Goal: Use online tool/utility

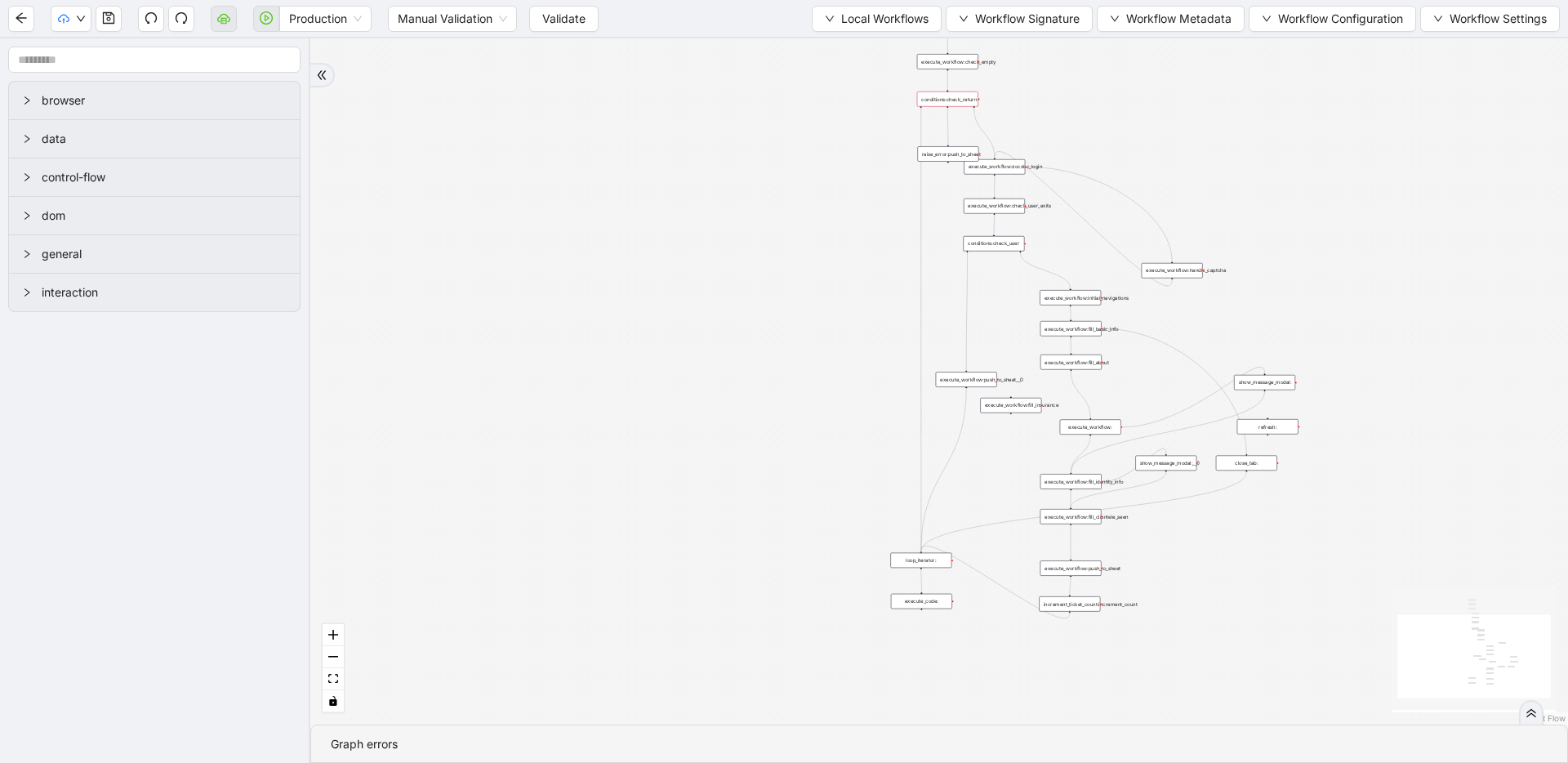
click at [272, 18] on span at bounding box center [266, 19] width 26 height 52
click at [558, 22] on span "Validate" at bounding box center [564, 19] width 43 height 18
click at [267, 12] on icon "play-circle" at bounding box center [266, 18] width 13 height 13
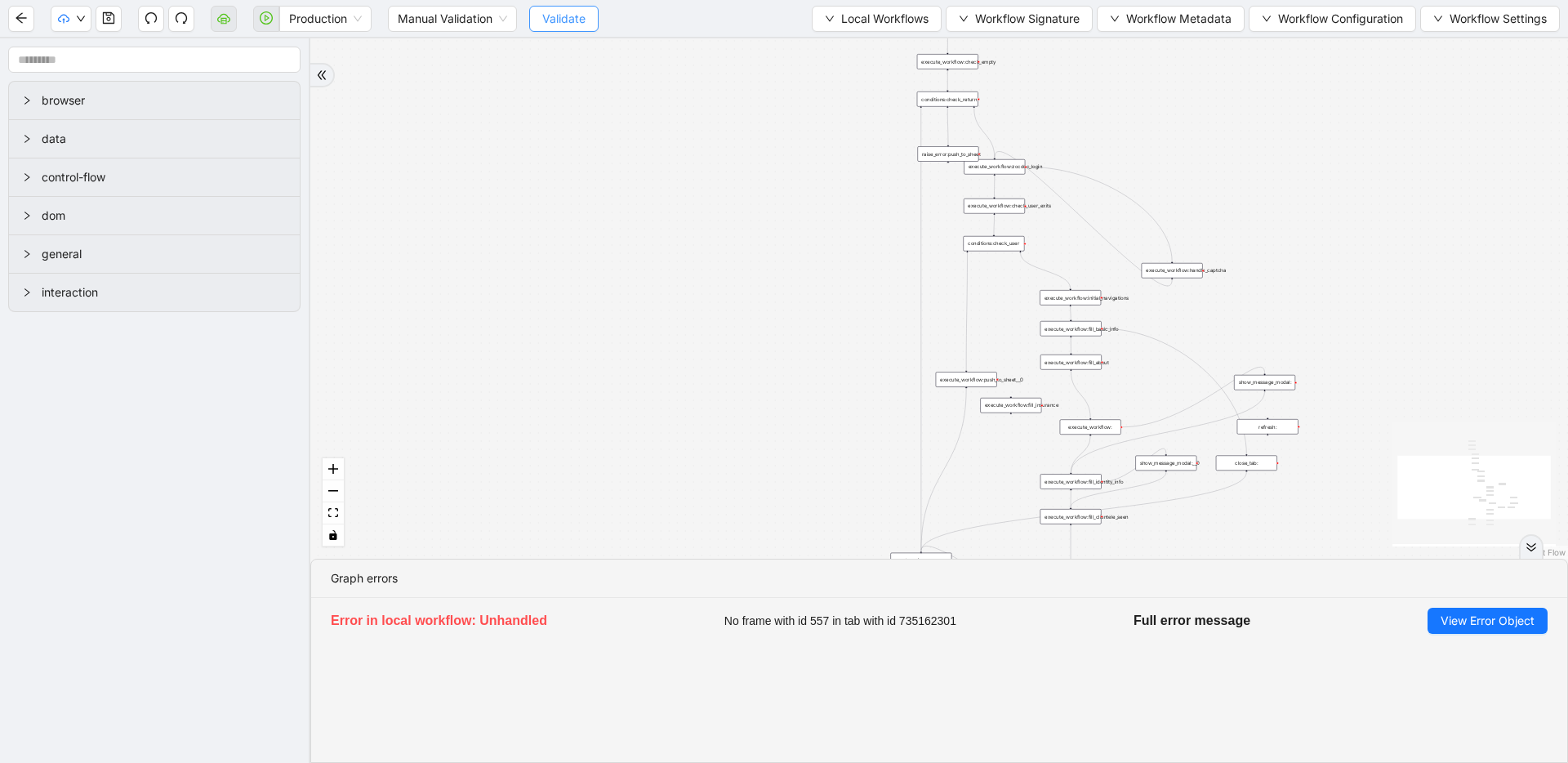
drag, startPoint x: 575, startPoint y: 30, endPoint x: 565, endPoint y: 24, distance: 11.7
click at [575, 29] on button "Validate" at bounding box center [564, 18] width 70 height 26
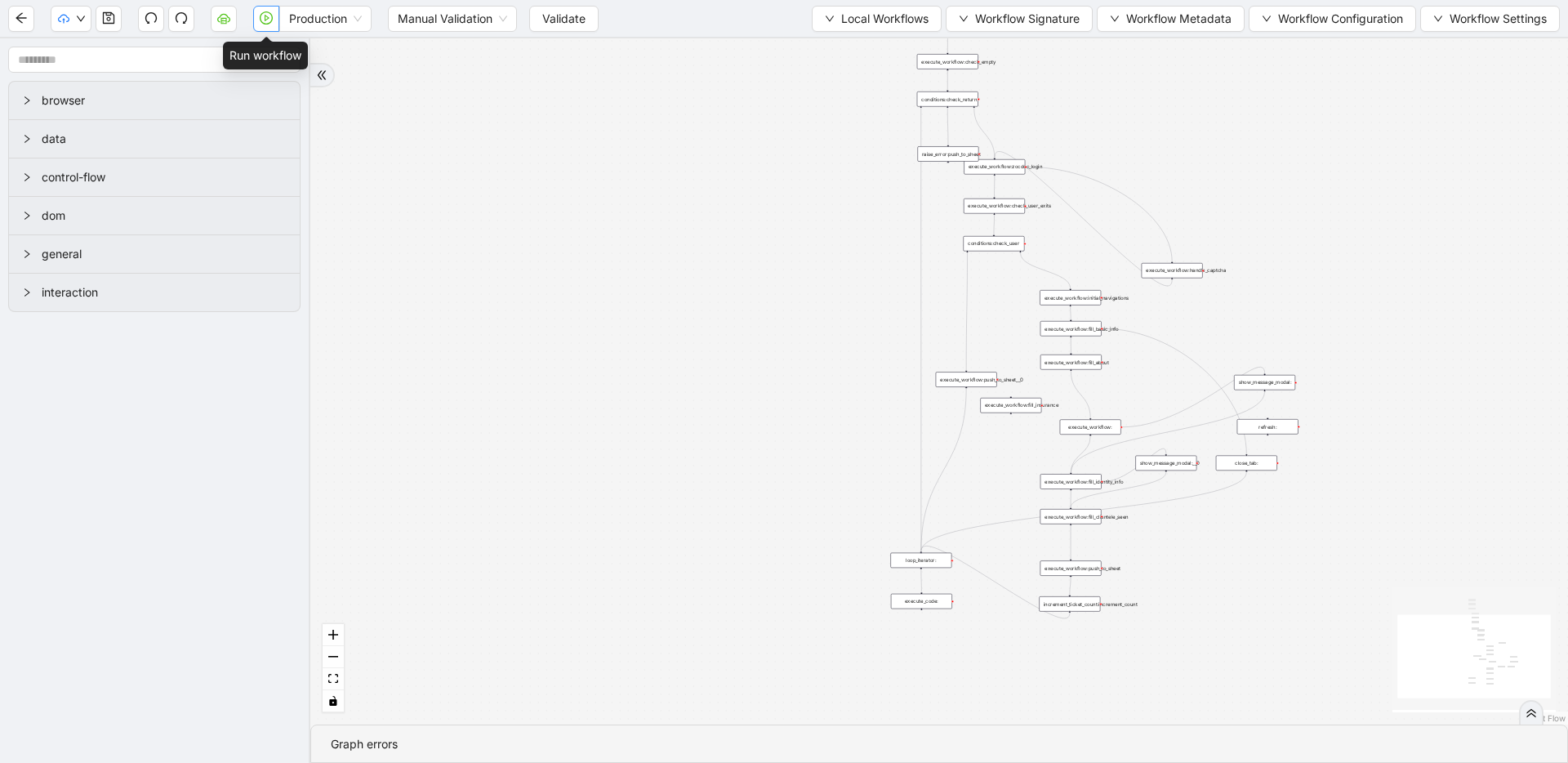
click at [258, 23] on button "button" at bounding box center [266, 18] width 26 height 26
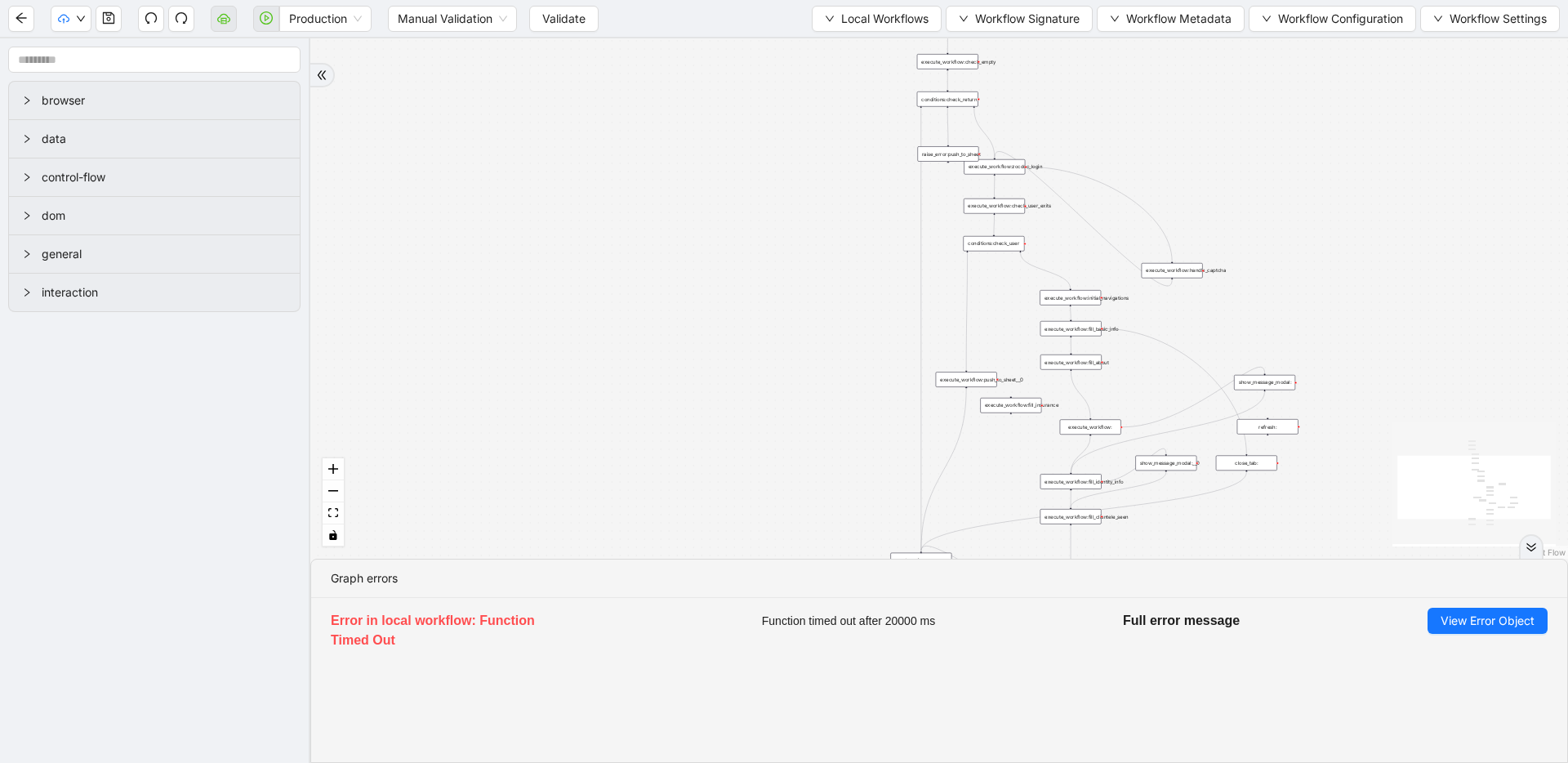
click at [576, 23] on span "Validate" at bounding box center [564, 19] width 43 height 18
click at [576, 16] on span "Validate" at bounding box center [564, 19] width 43 height 18
click at [577, 12] on span "Validate" at bounding box center [564, 19] width 43 height 18
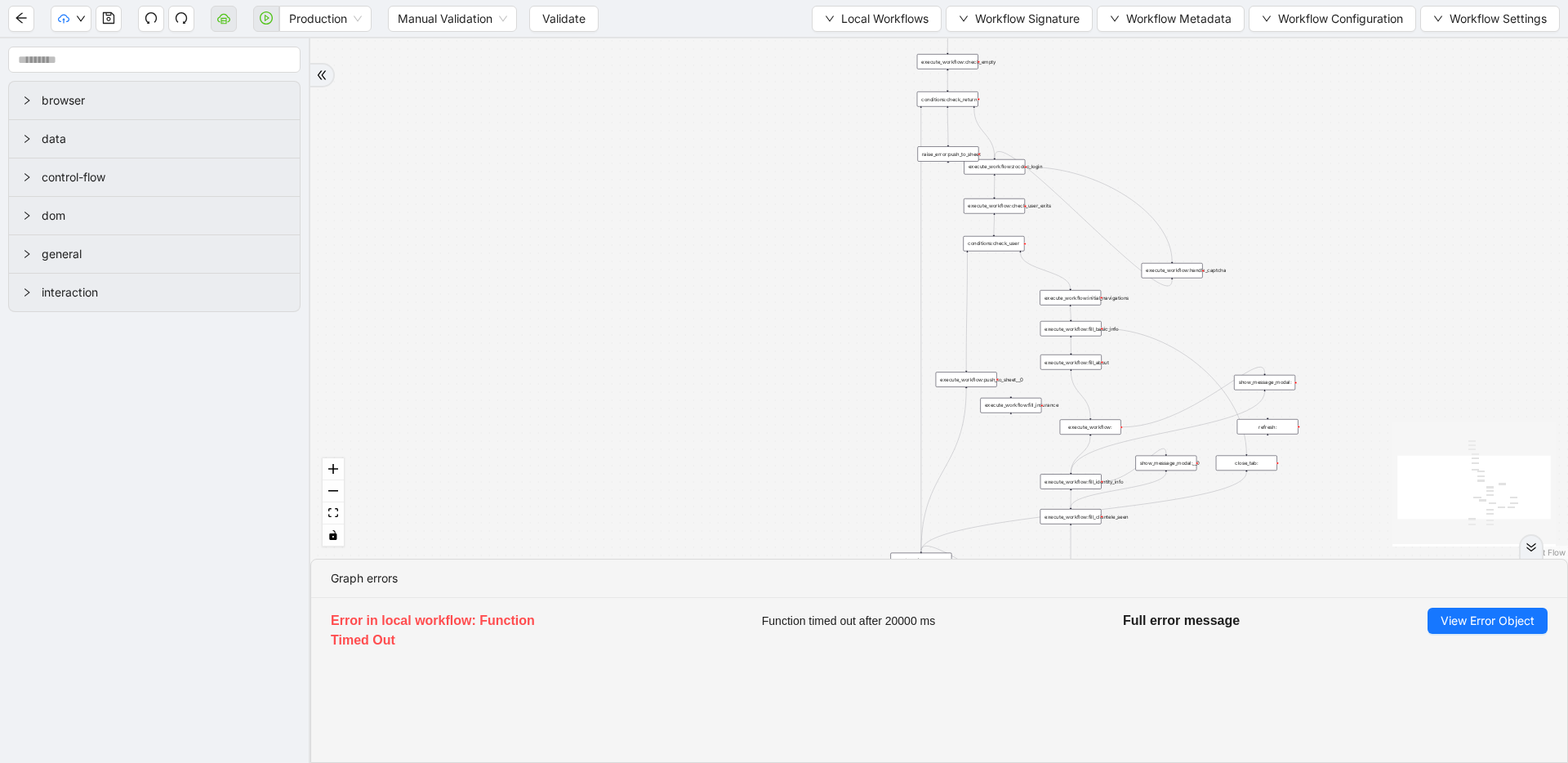
click at [576, 14] on span "Validate" at bounding box center [564, 19] width 43 height 18
